Goal: Navigation & Orientation: Find specific page/section

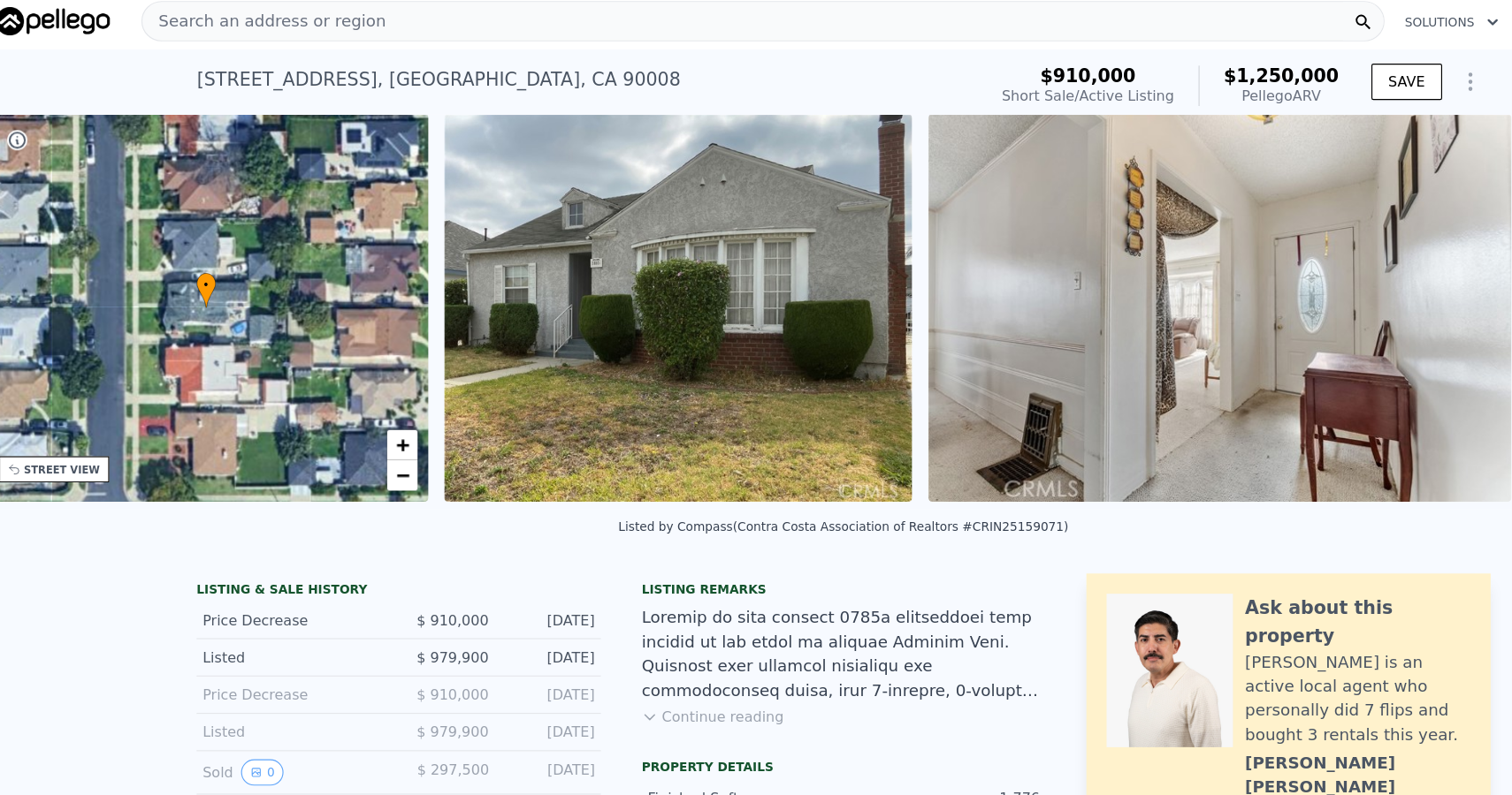
scroll to position [0, 412]
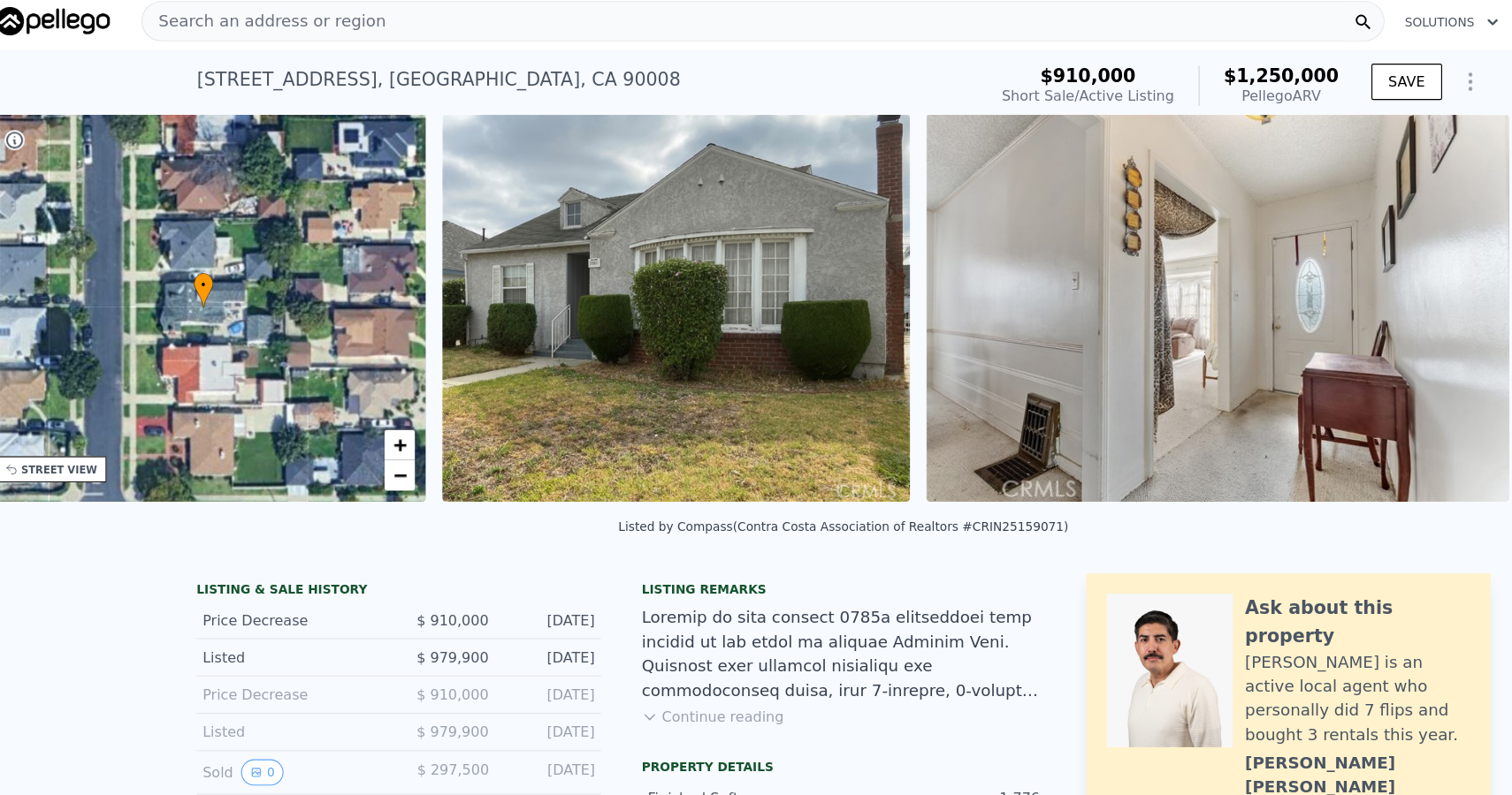
click at [756, 220] on img at bounding box center [609, 270] width 410 height 340
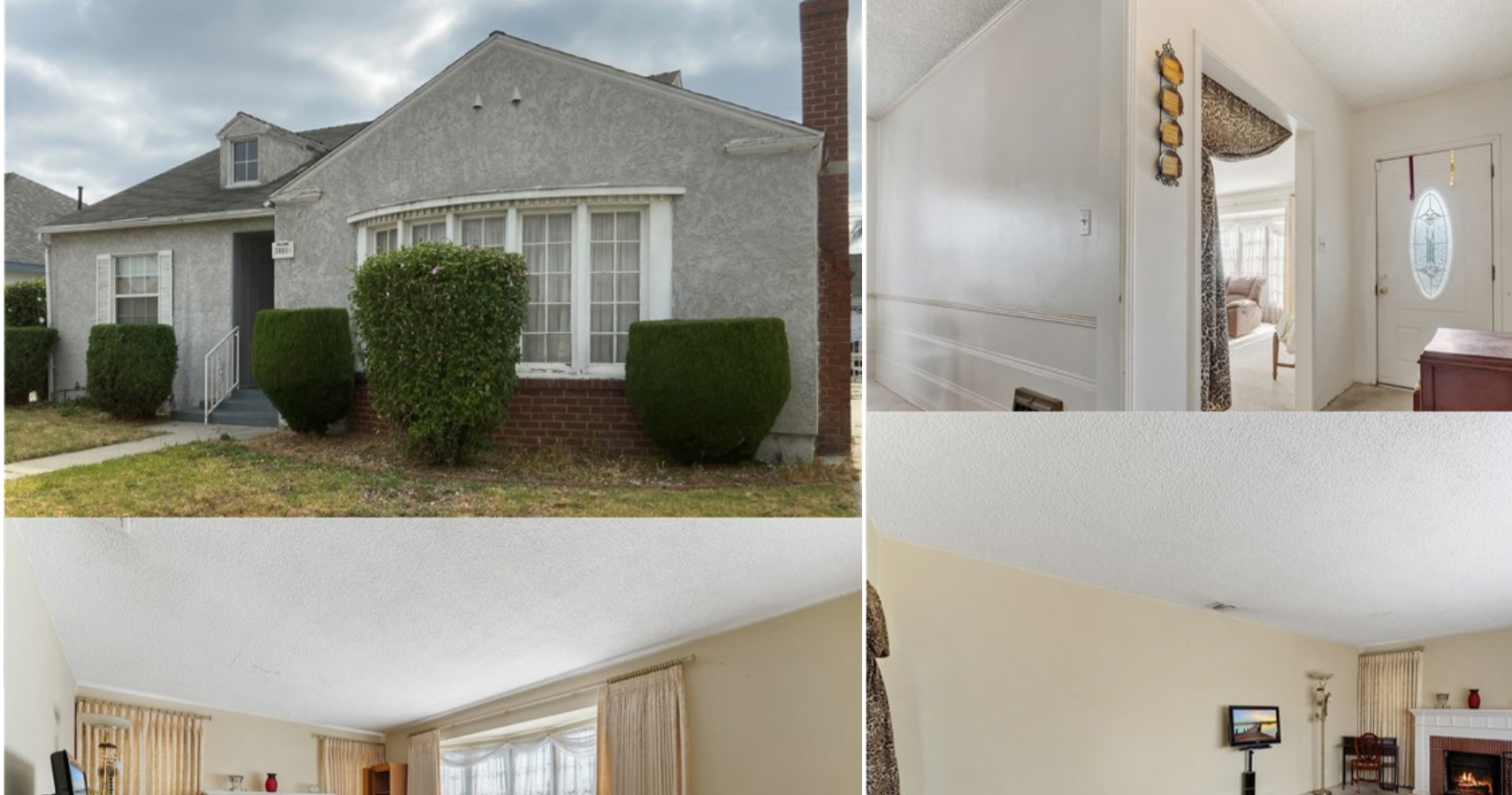
scroll to position [0, 0]
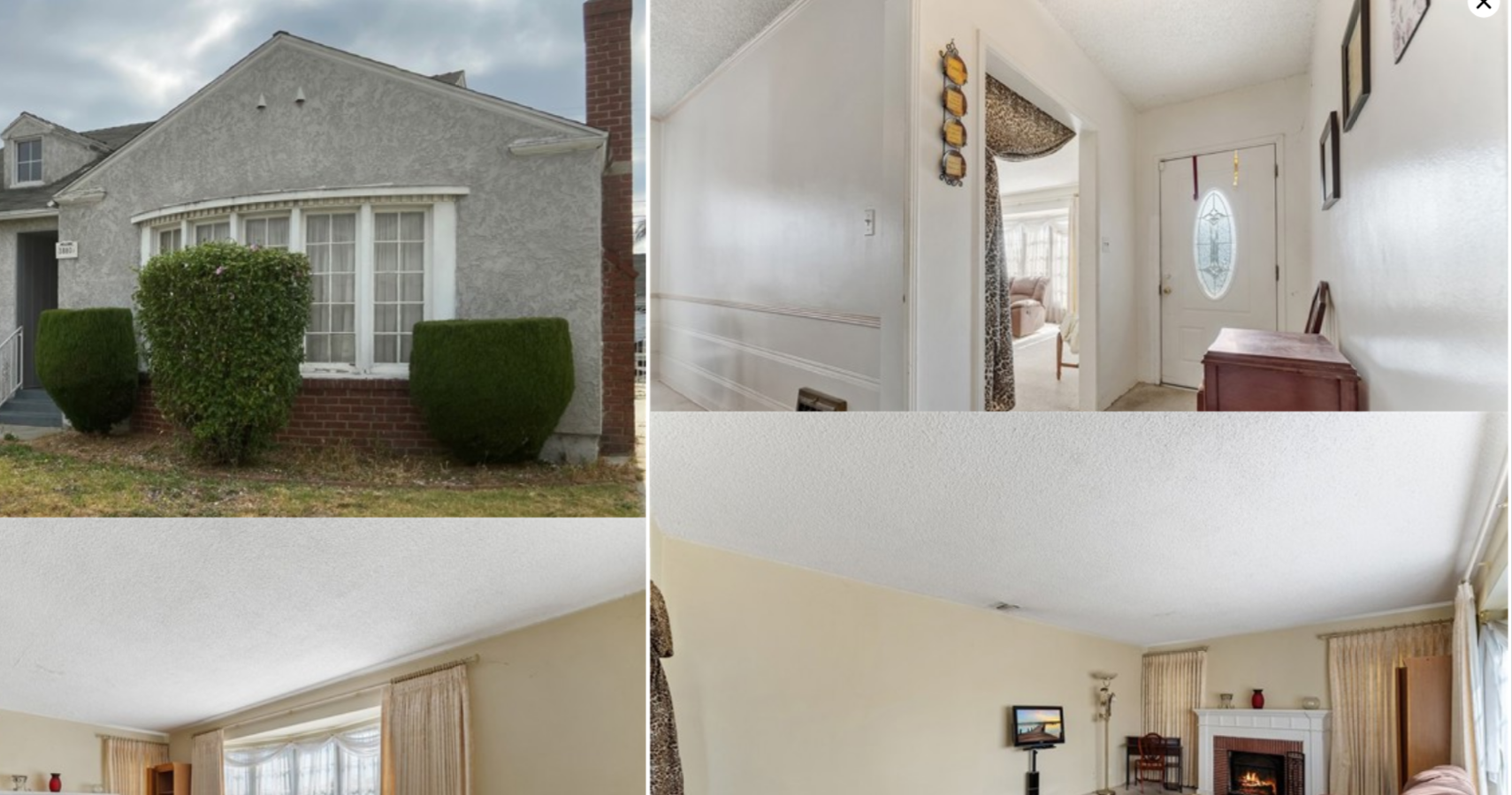
click at [1474, 24] on icon at bounding box center [1487, 21] width 28 height 28
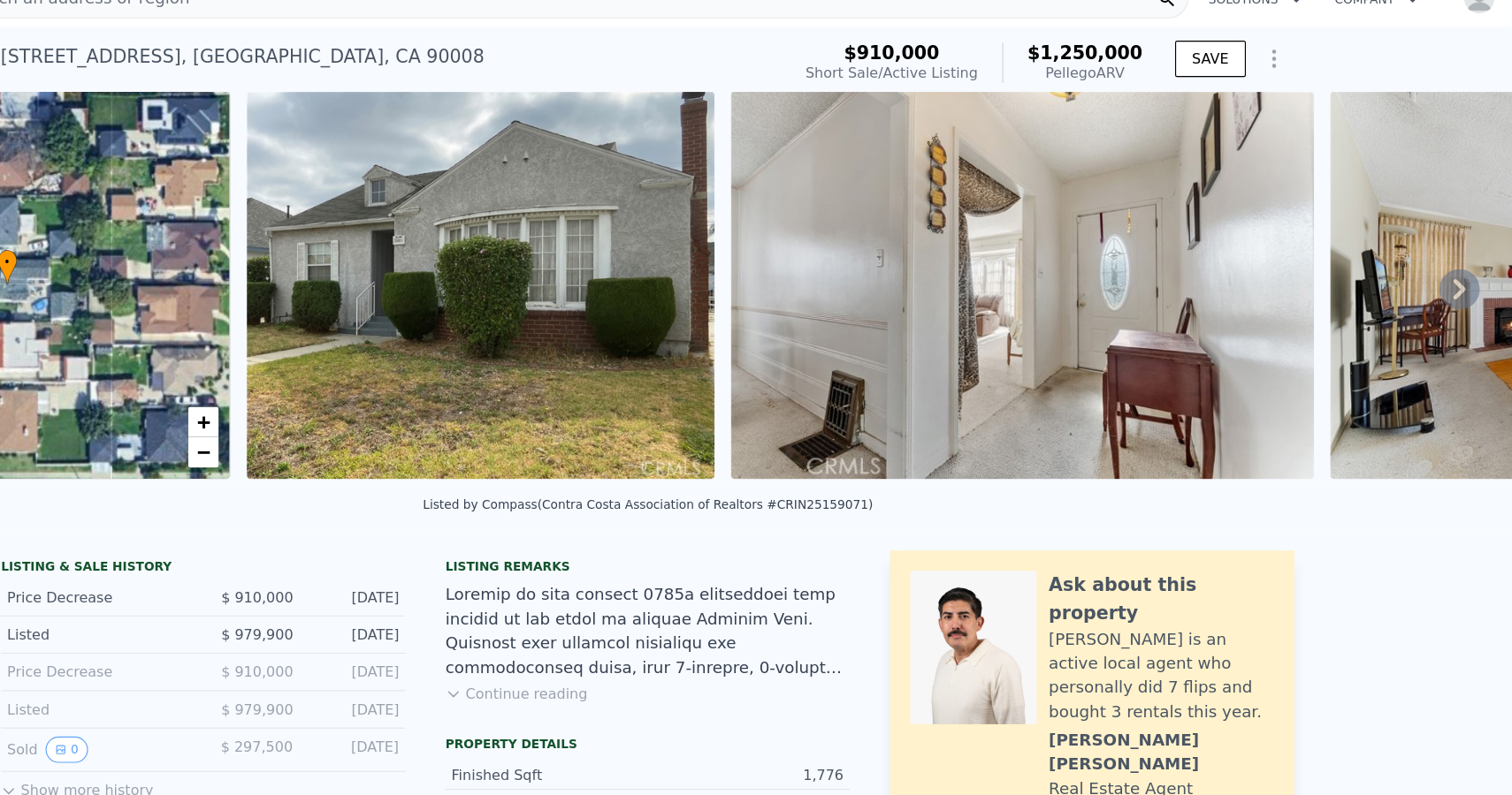
click at [451, 138] on img at bounding box center [609, 270] width 410 height 340
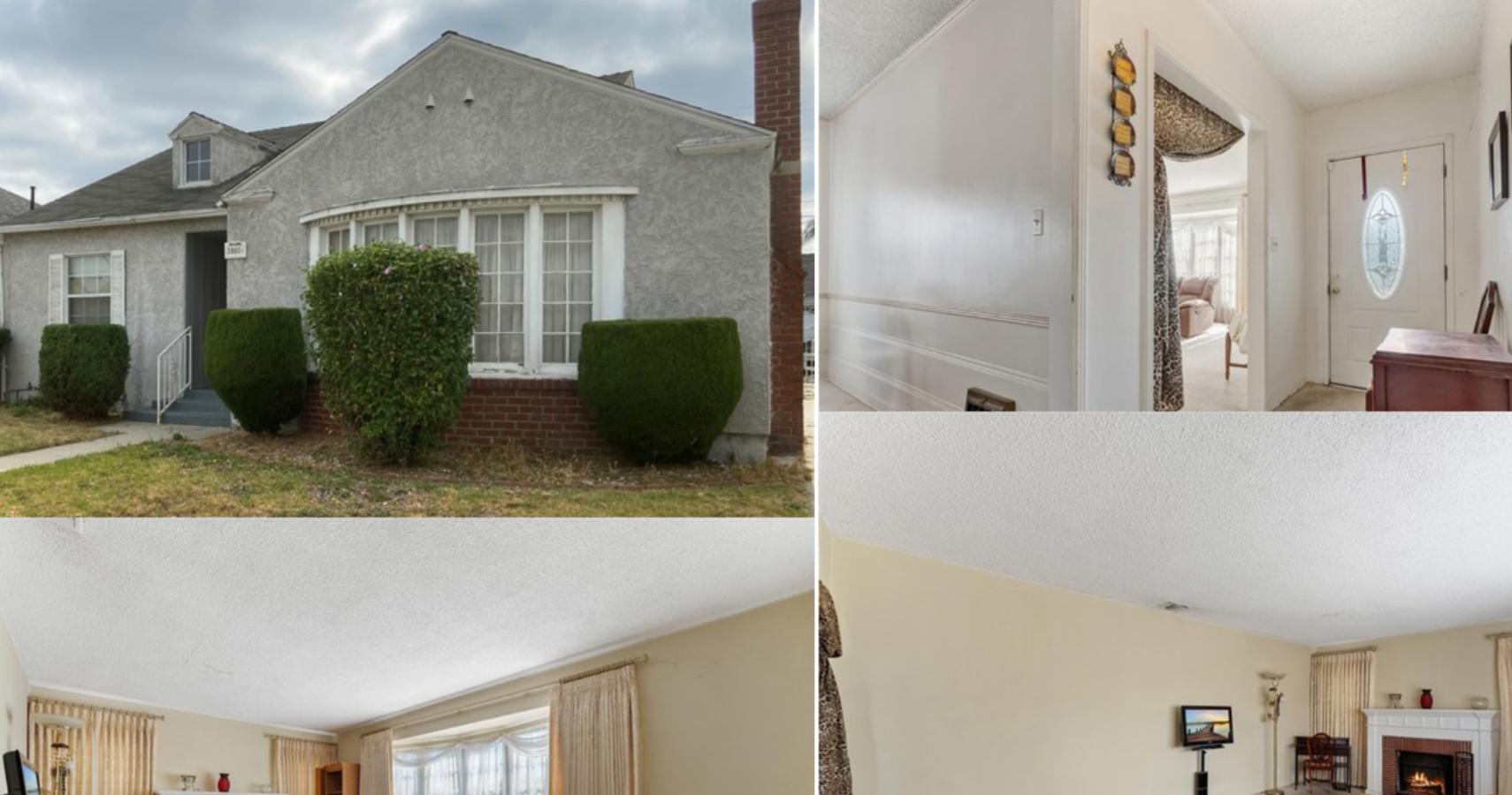
click at [1329, 76] on img at bounding box center [1132, 249] width 751 height 500
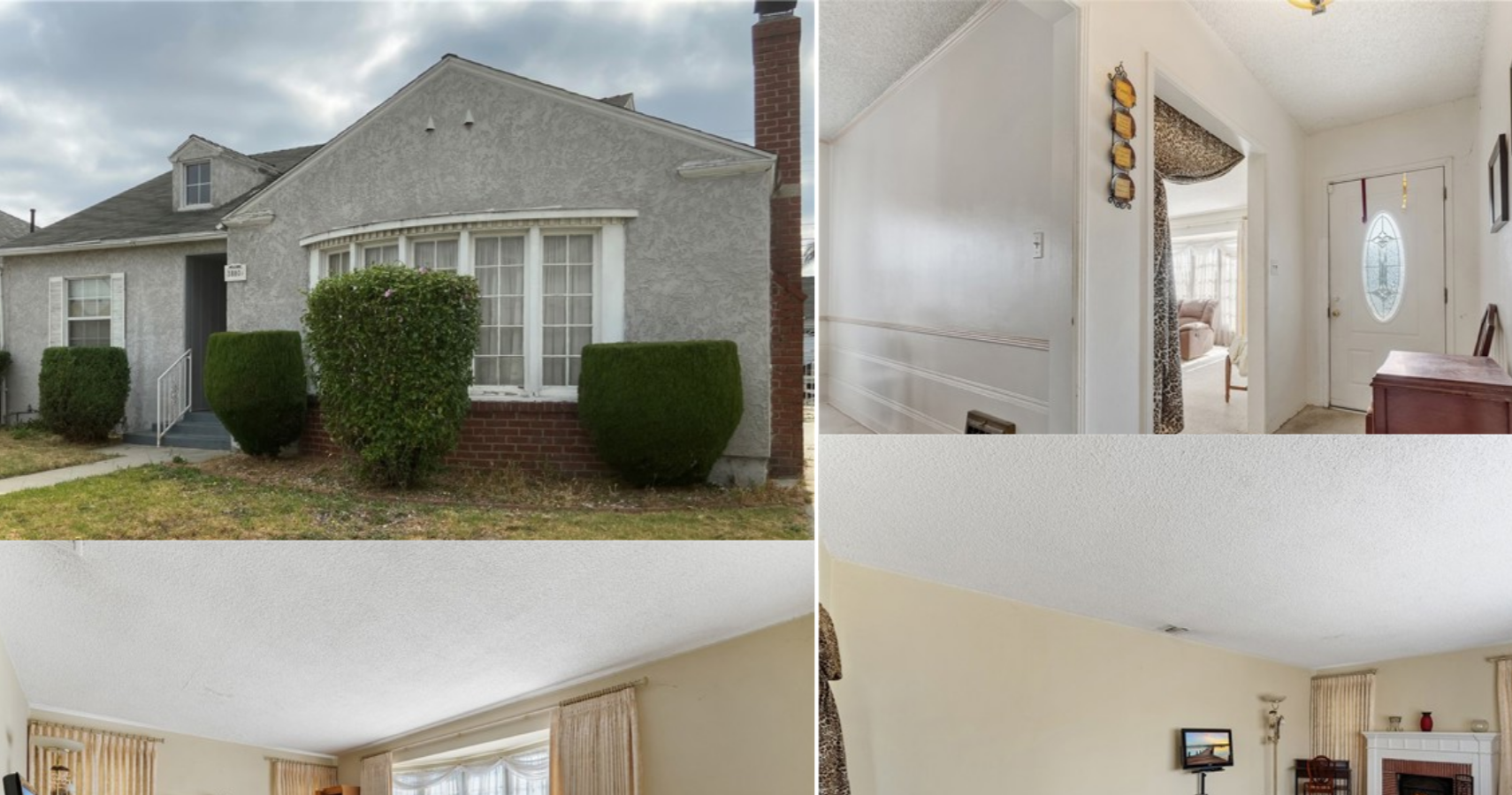
click at [1292, 35] on img at bounding box center [1132, 249] width 751 height 500
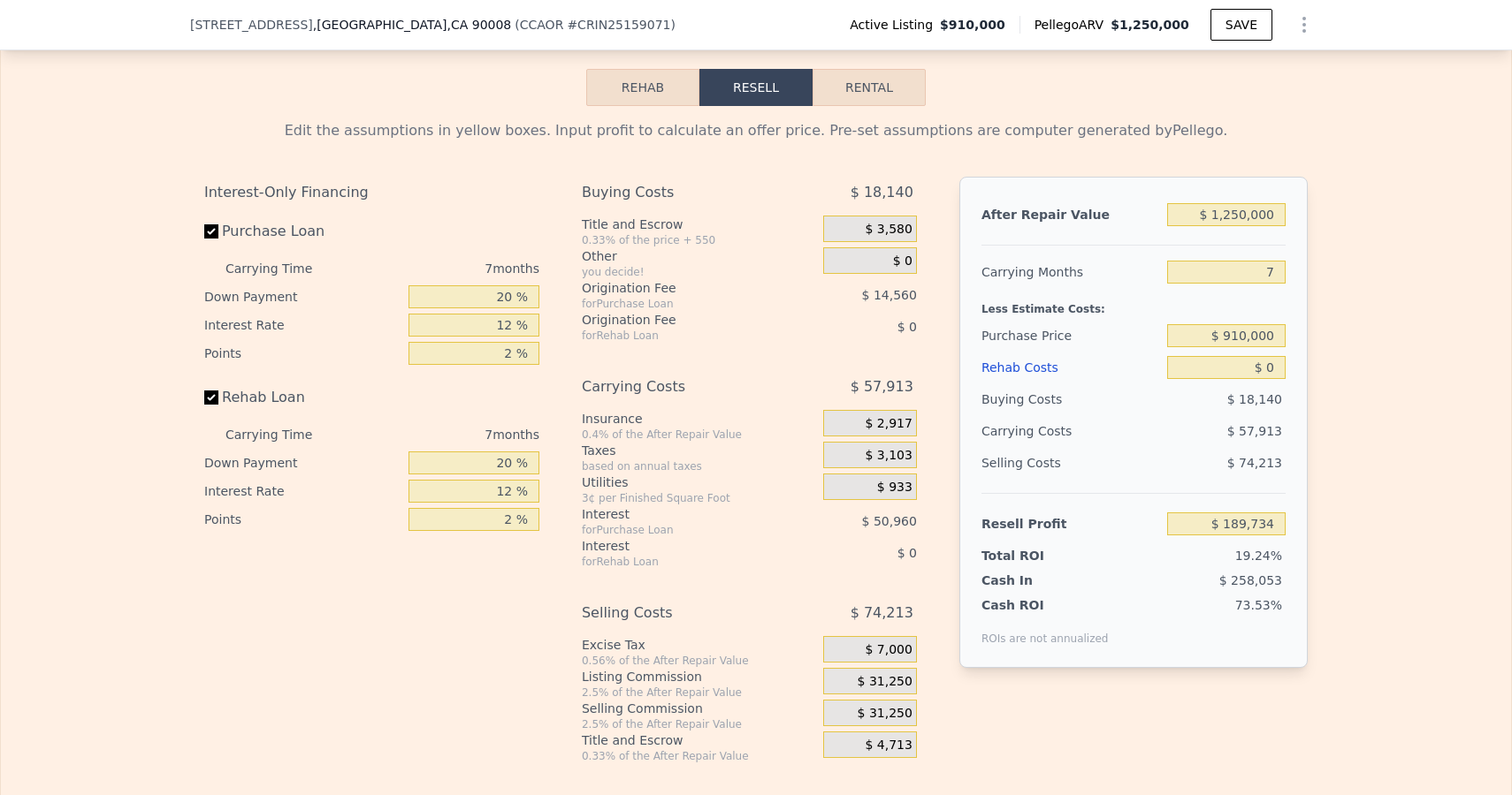
scroll to position [2770, 0]
